Goal: Task Accomplishment & Management: Manage account settings

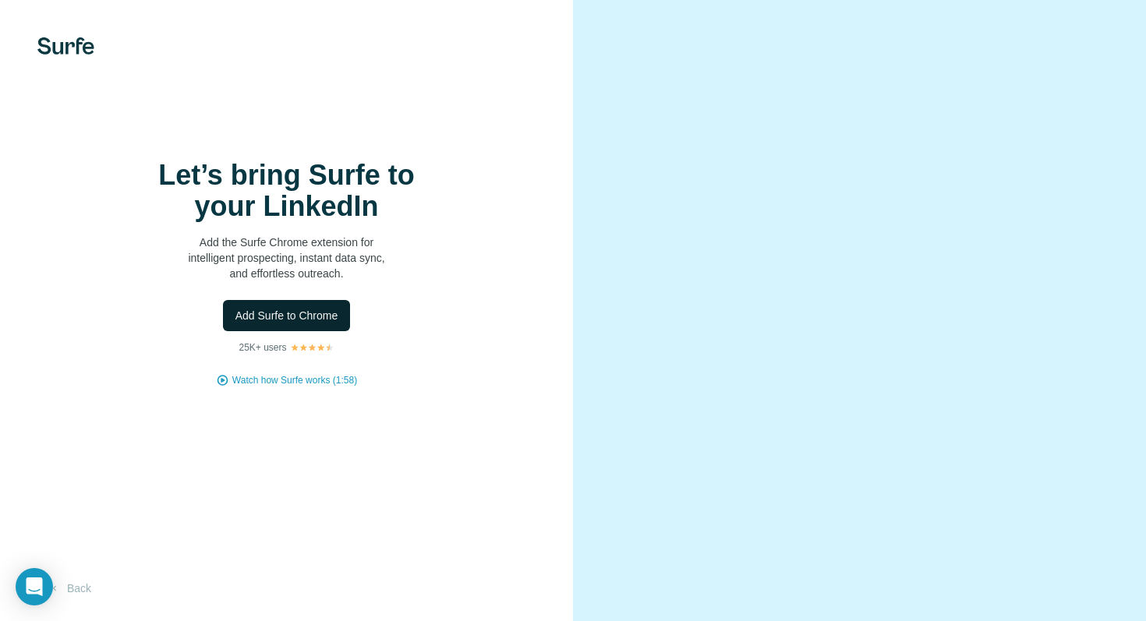
click at [305, 327] on button "Add Surfe to Chrome" at bounding box center [287, 315] width 128 height 31
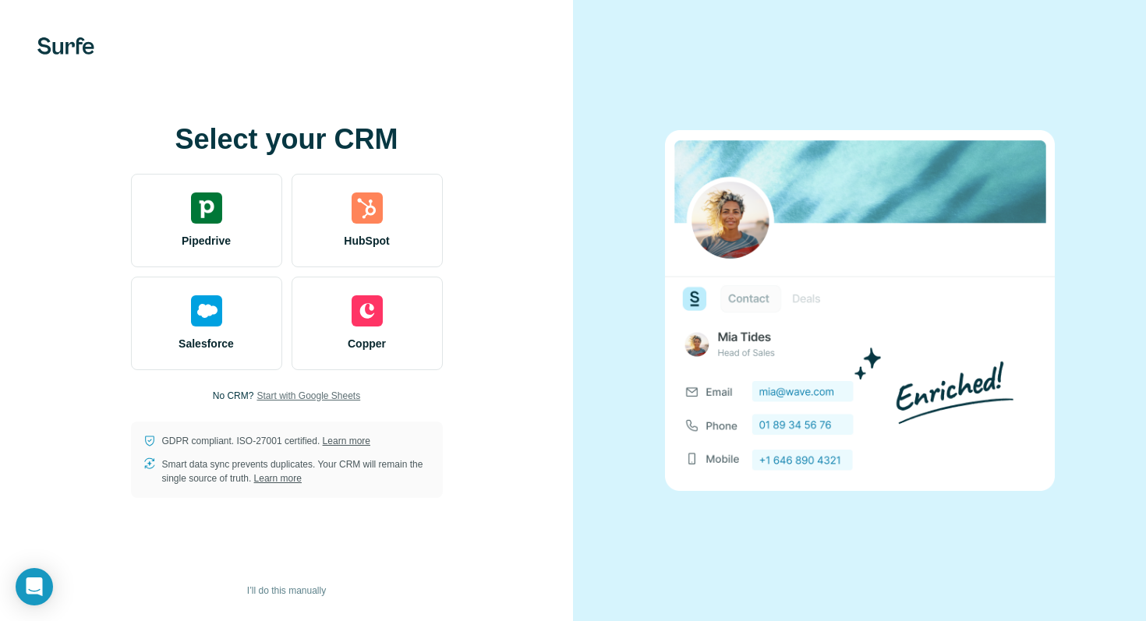
click at [353, 401] on span "Start with Google Sheets" at bounding box center [309, 396] width 104 height 14
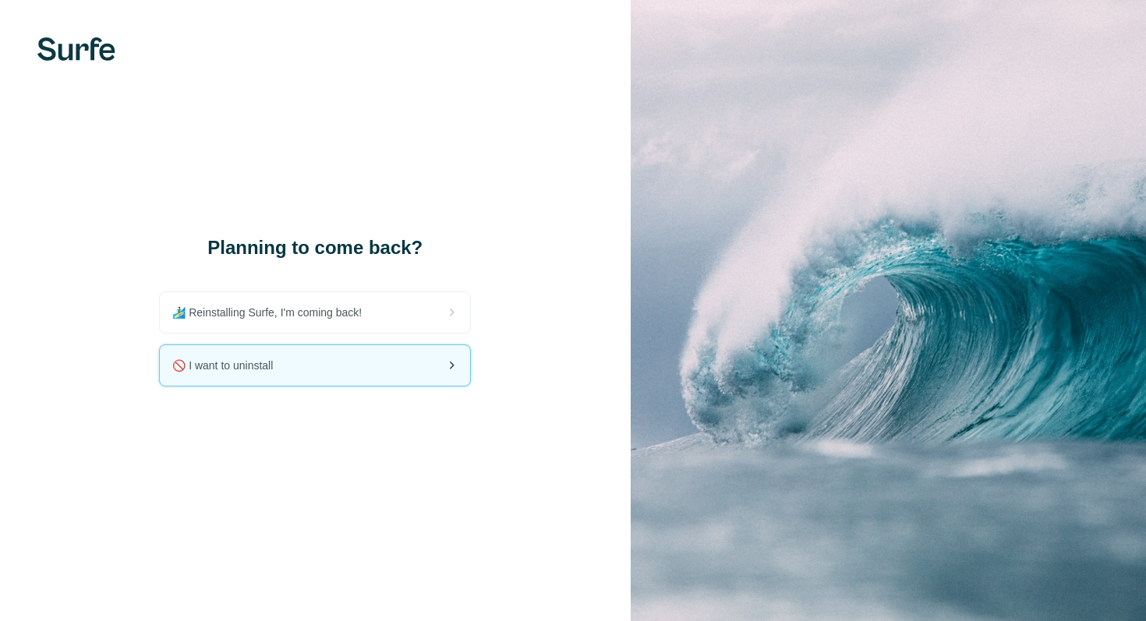
click at [354, 361] on div "🚫 I want to uninstall" at bounding box center [315, 365] width 310 height 41
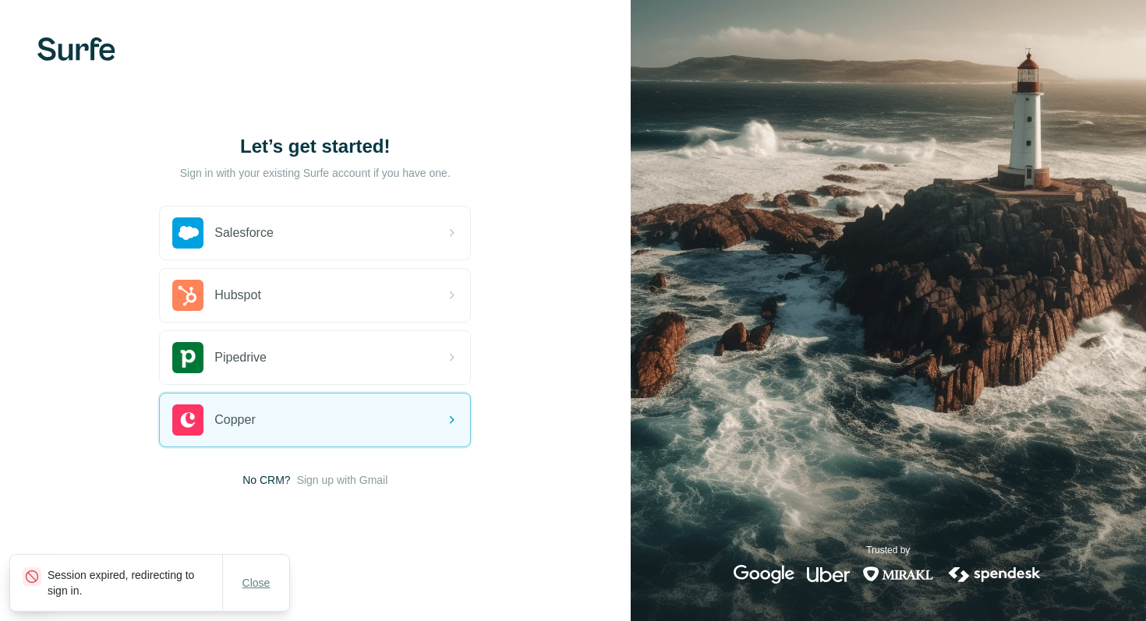
click at [250, 583] on span "Close" at bounding box center [256, 583] width 28 height 16
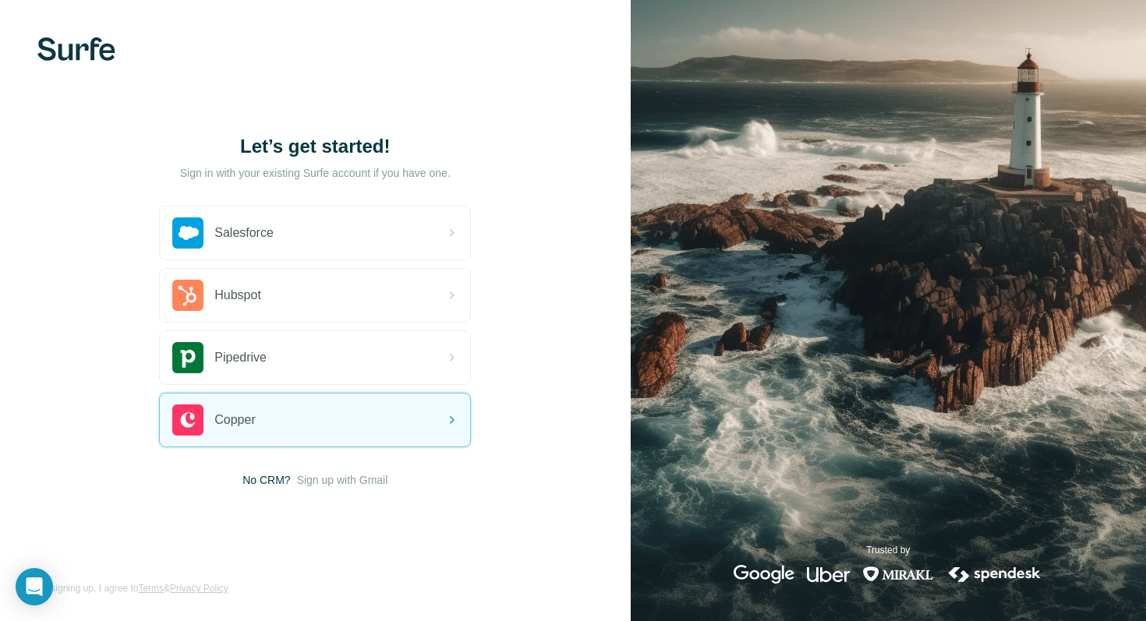
click at [533, 459] on div "Let’s get started! Sign in with your existing Surfe account if you have one. Sa…" at bounding box center [315, 310] width 631 height 621
